Goal: Task Accomplishment & Management: Manage account settings

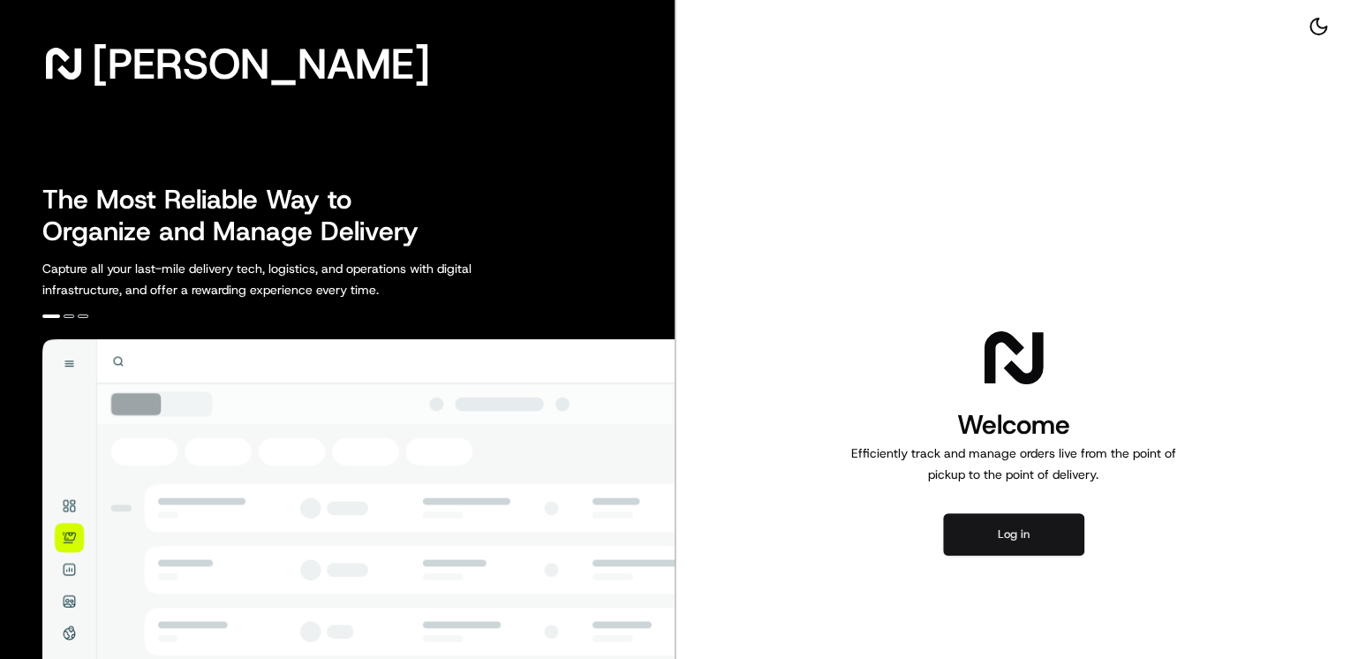
click at [1049, 520] on button "Log in" at bounding box center [1013, 534] width 141 height 42
